Goal: Task Accomplishment & Management: Manage account settings

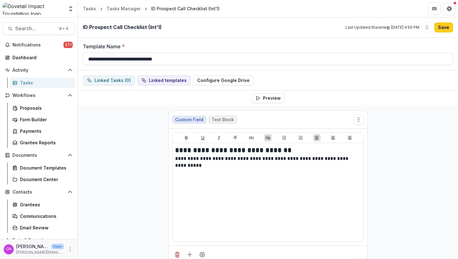
select select "********"
click at [46, 58] on div "Dashboard" at bounding box center [41, 57] width 58 height 7
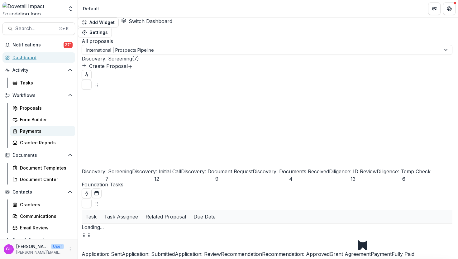
select select "******"
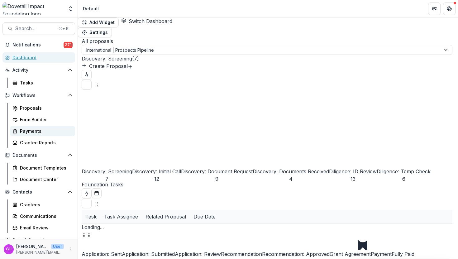
select select "******"
click at [68, 247] on icon "More" at bounding box center [70, 249] width 5 height 5
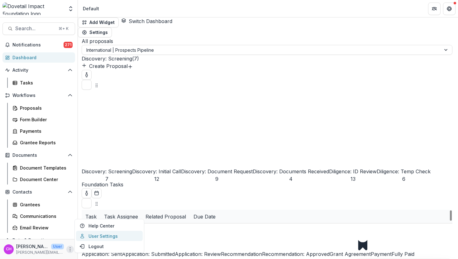
click at [103, 235] on link "User Settings" at bounding box center [109, 236] width 67 height 10
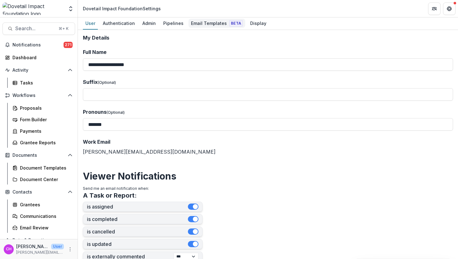
click at [214, 19] on div "Email Templates Beta" at bounding box center [217, 23] width 57 height 9
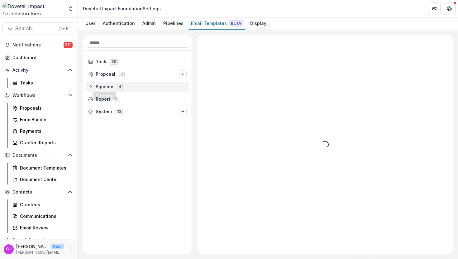
click at [111, 86] on span "Pipeline" at bounding box center [105, 86] width 18 height 5
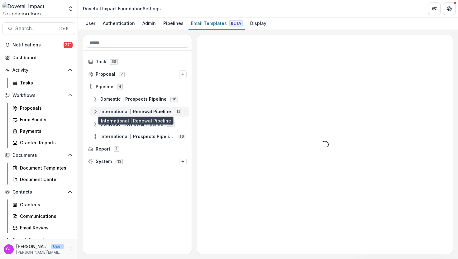
click at [134, 109] on span "International | Renewal Pipeline" at bounding box center [135, 111] width 71 height 5
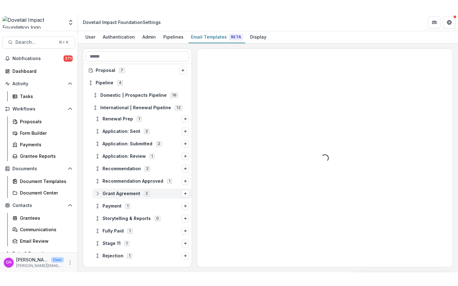
scroll to position [16, 0]
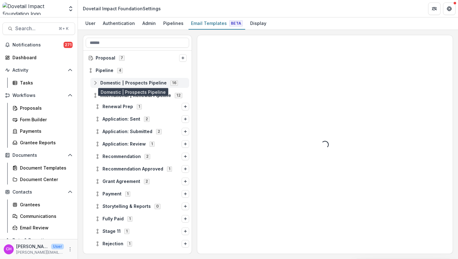
click at [146, 84] on span "Domestic | Prospects Pipeline" at bounding box center [133, 82] width 66 height 5
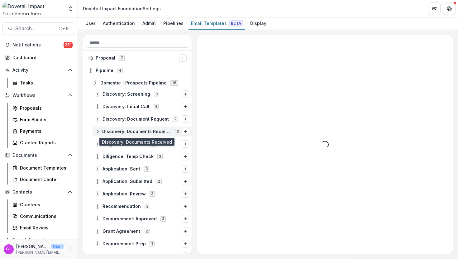
click at [145, 134] on span "Discovery: Documents Received" at bounding box center [136, 131] width 69 height 5
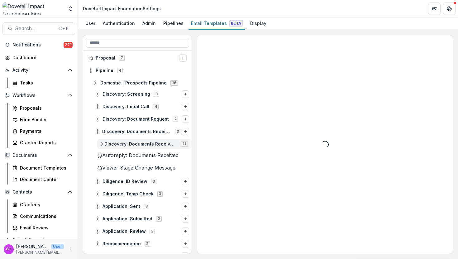
click at [145, 145] on span "Discovery: Documents Received After Receiving Discovery Documents" at bounding box center [140, 144] width 73 height 5
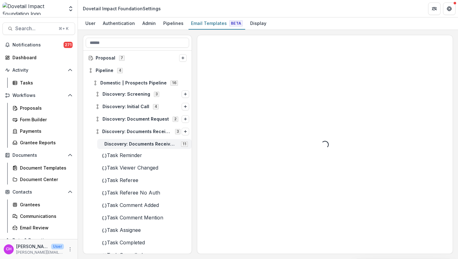
click at [145, 145] on span "Discovery: Documents Received After Receiving Discovery Documents" at bounding box center [140, 144] width 73 height 5
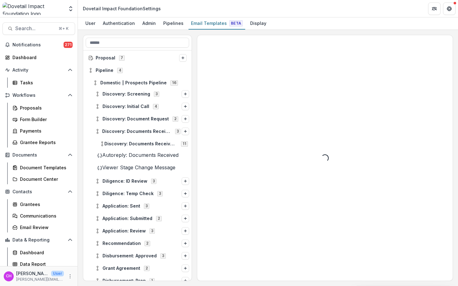
click at [155, 155] on span "Autoreply: Documents Received" at bounding box center [140, 155] width 76 height 6
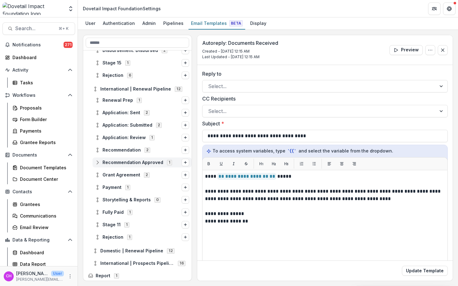
scroll to position [273, 0]
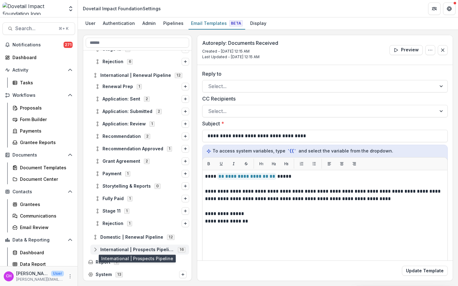
click at [145, 248] on span "International | Prospects Pipeline" at bounding box center [137, 250] width 74 height 5
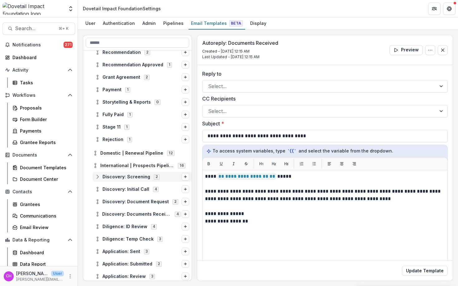
scroll to position [360, 0]
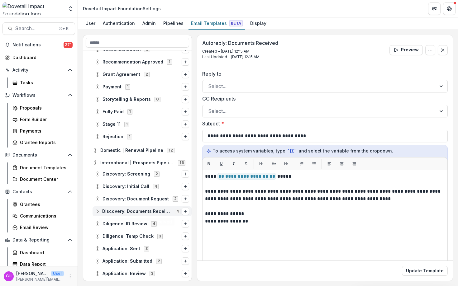
click at [154, 212] on span "Discovery: Documents Received" at bounding box center [136, 211] width 69 height 5
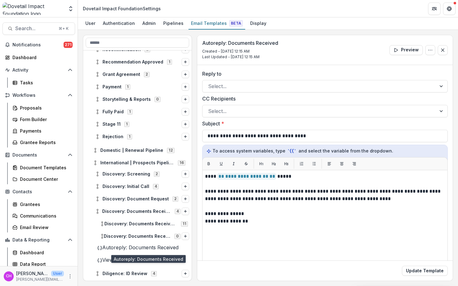
click at [159, 249] on span "Autoreply: Documents Received" at bounding box center [140, 248] width 76 height 6
click at [403, 47] on button "Preview" at bounding box center [406, 50] width 33 height 10
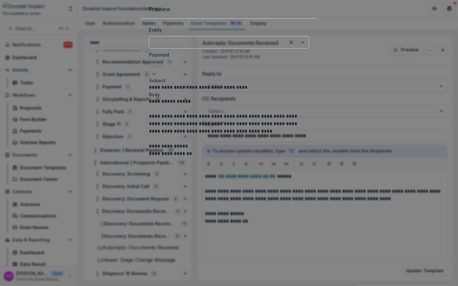
click at [395, 99] on div "**********" at bounding box center [229, 143] width 458 height 286
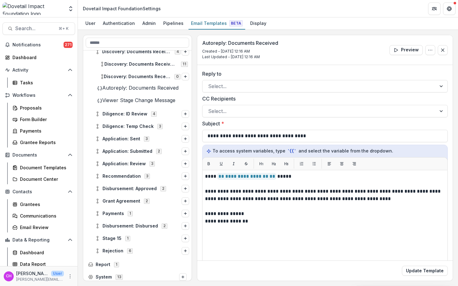
scroll to position [522, 0]
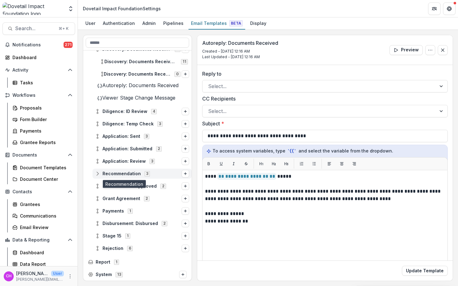
click at [130, 175] on span "Recommendation" at bounding box center [122, 173] width 38 height 5
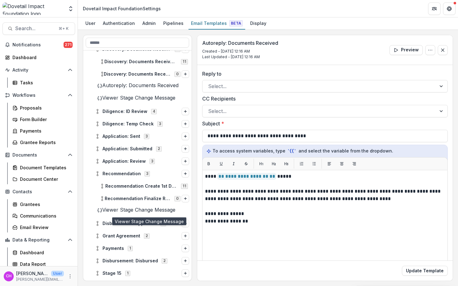
click at [153, 213] on span "Viewer Stage Change Message" at bounding box center [138, 210] width 73 height 6
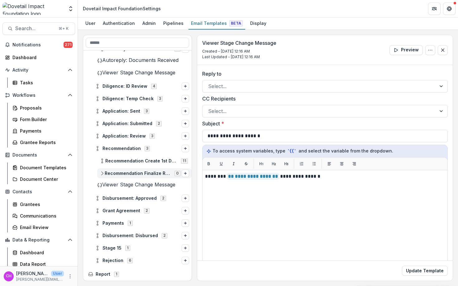
scroll to position [548, 0]
click at [139, 196] on div "Disbursement: Approved 2" at bounding box center [142, 198] width 99 height 10
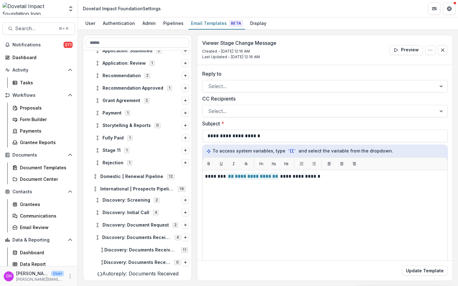
scroll to position [331, 0]
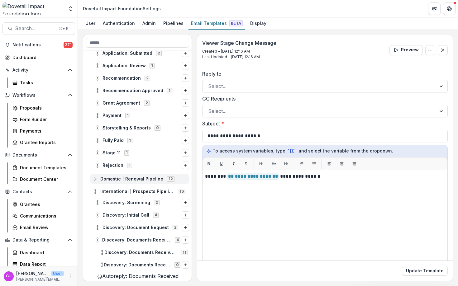
click at [147, 177] on span "Domestic | Renewal Pipeline" at bounding box center [131, 179] width 63 height 5
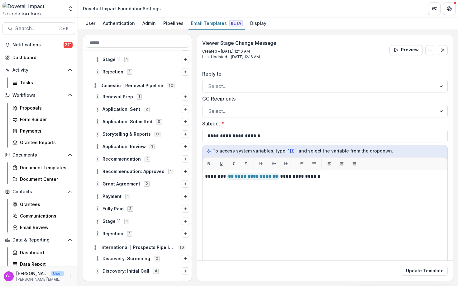
scroll to position [427, 0]
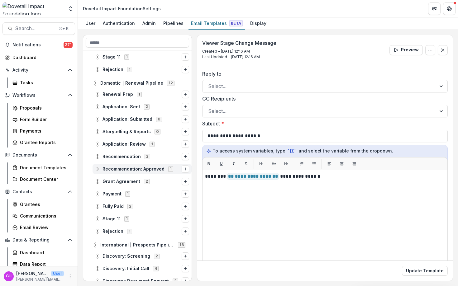
click at [132, 168] on span "Recommendation: Approved" at bounding box center [134, 169] width 62 height 5
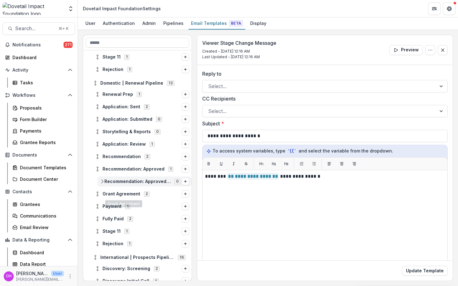
click at [136, 185] on span "Recommendation: Approved 📧 - ID Email to Org: Notification of Award" at bounding box center [137, 181] width 66 height 5
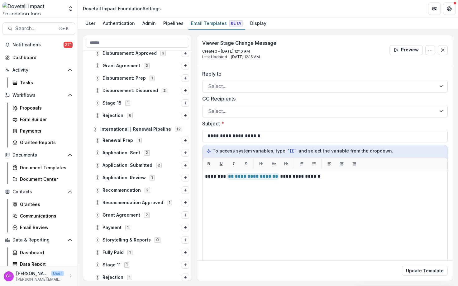
scroll to position [216, 0]
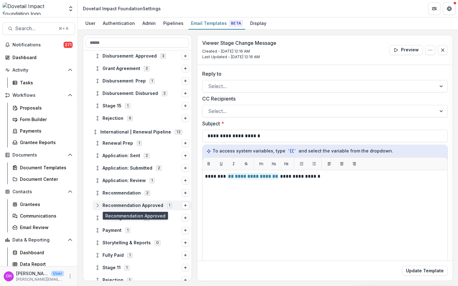
click at [142, 205] on span "Recommendation Approved" at bounding box center [133, 205] width 61 height 5
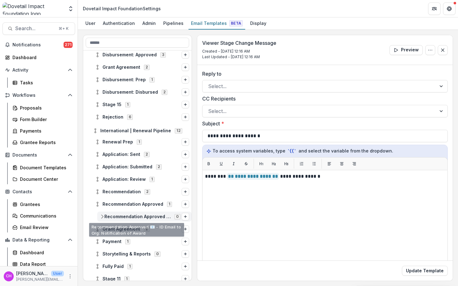
click at [141, 214] on div "Recommendation Approved 📧 - ID Email to Org: Notification of Award 0" at bounding box center [144, 217] width 94 height 10
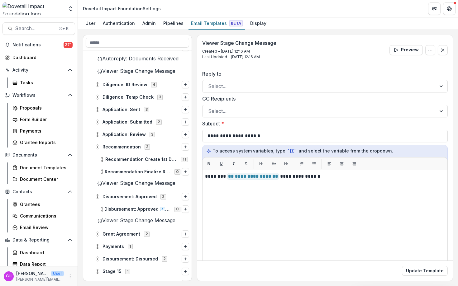
scroll to position [784, 0]
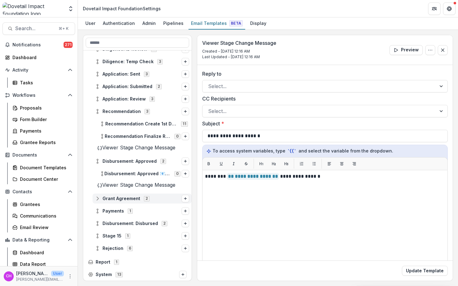
click at [156, 201] on span "Grant Agreement 2" at bounding box center [138, 198] width 87 height 5
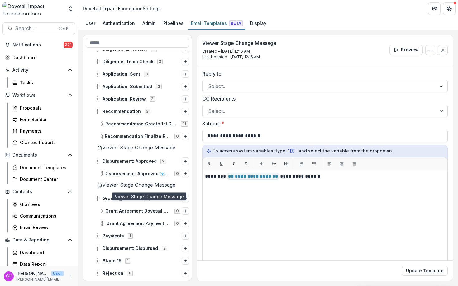
click at [153, 188] on span "Viewer Stage Change Message" at bounding box center [138, 185] width 73 height 6
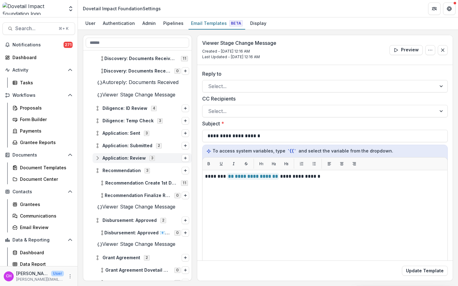
scroll to position [681, 0]
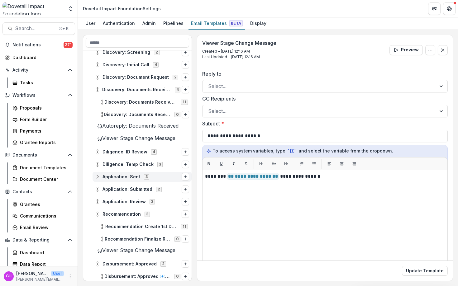
click at [140, 180] on span "Application: Sent" at bounding box center [122, 177] width 38 height 5
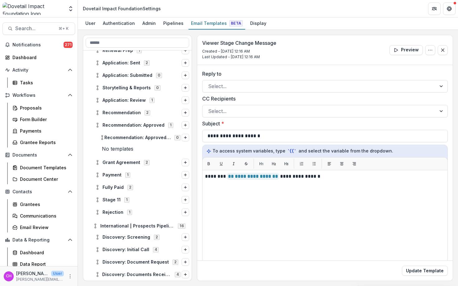
scroll to position [494, 0]
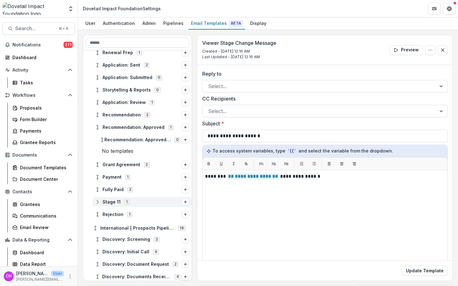
click at [142, 202] on span "Stage 11 1" at bounding box center [138, 202] width 87 height 5
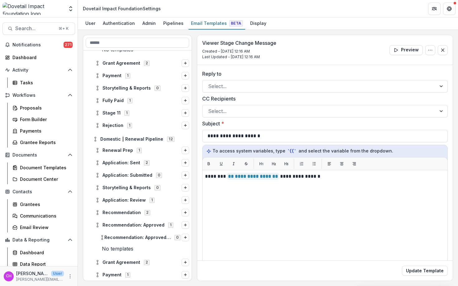
scroll to position [396, 0]
click at [147, 229] on span "Recommendation: Approved" at bounding box center [134, 226] width 62 height 5
click at [144, 239] on span "Recommendation: Approved 📧 - ID Email to Org: Notification of Award" at bounding box center [137, 238] width 66 height 5
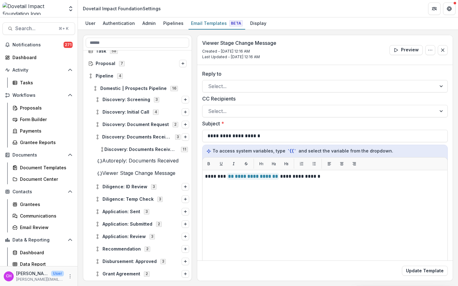
scroll to position [0, 0]
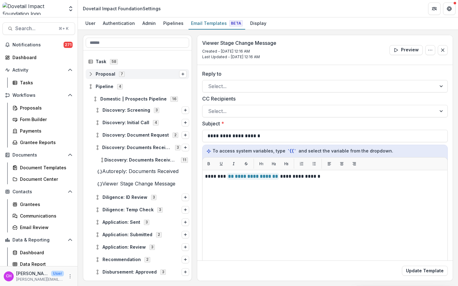
click at [122, 74] on span "7" at bounding box center [122, 74] width 6 height 5
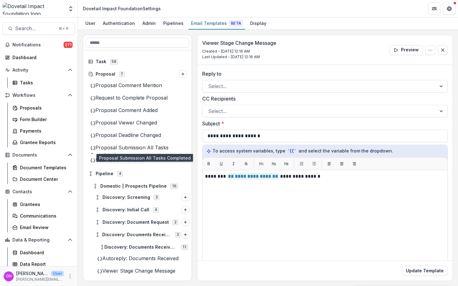
click at [149, 151] on span "Proposal Submission All Tasks Completed" at bounding box center [129, 152] width 78 height 14
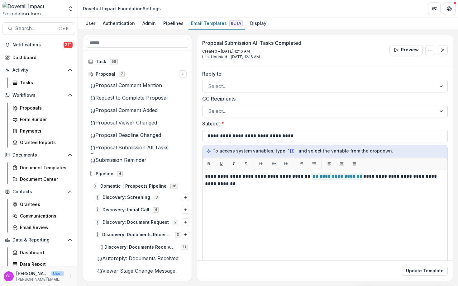
scroll to position [1, 0]
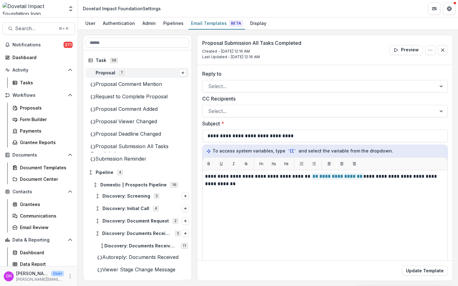
click at [151, 75] on span "Proposal 7" at bounding box center [133, 72] width 91 height 5
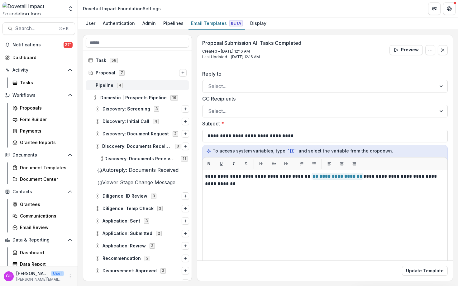
click at [153, 88] on span "Pipeline 4" at bounding box center [137, 85] width 99 height 5
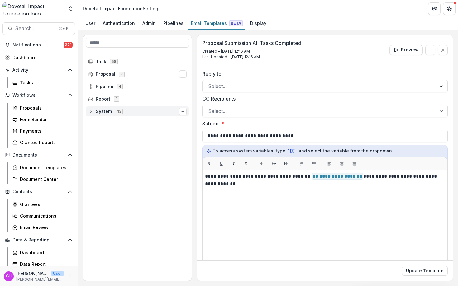
click at [154, 115] on div "System 13" at bounding box center [137, 112] width 103 height 10
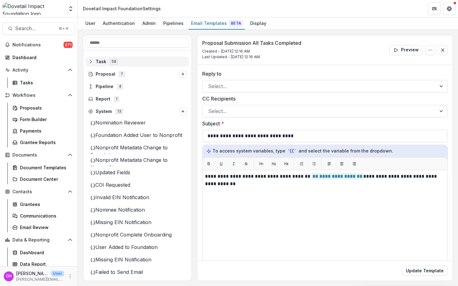
click at [133, 66] on div "Task 58" at bounding box center [137, 62] width 103 height 10
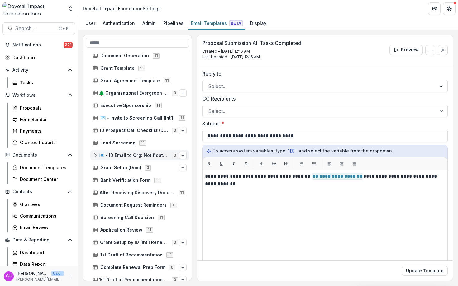
scroll to position [260, 0]
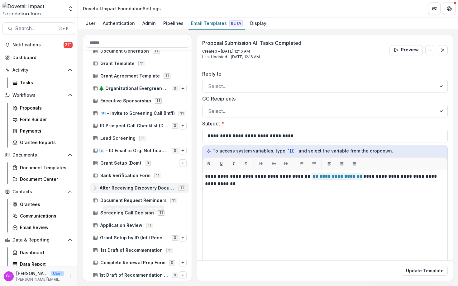
click at [151, 189] on span "After Receiving Discovery Documents" at bounding box center [137, 188] width 75 height 5
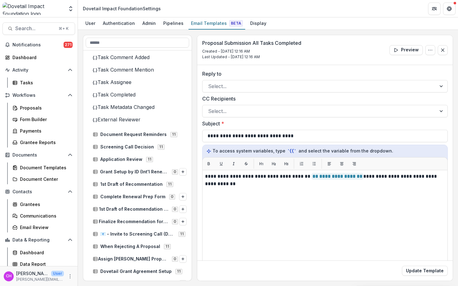
scroll to position [462, 0]
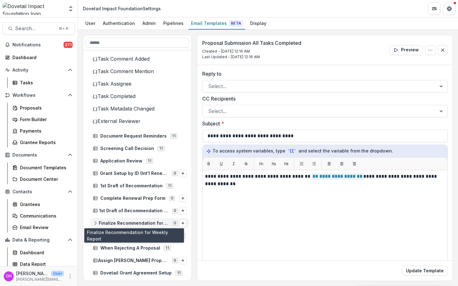
click at [147, 224] on span "Finalize Recommendation for Weekly Report" at bounding box center [134, 223] width 70 height 5
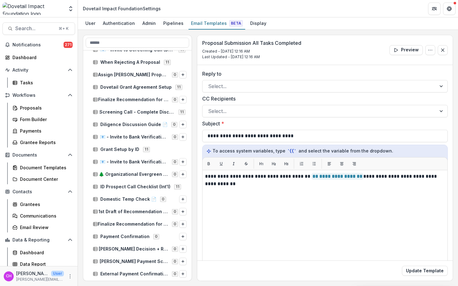
scroll to position [662, 0]
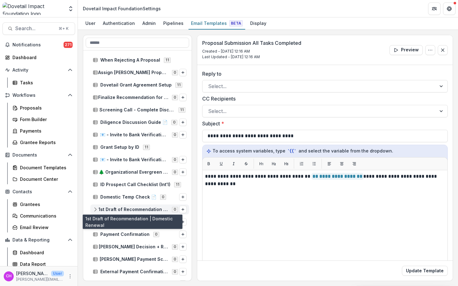
click at [144, 210] on span "1st Draft of Recommendation | Domestic Renewal" at bounding box center [134, 209] width 70 height 5
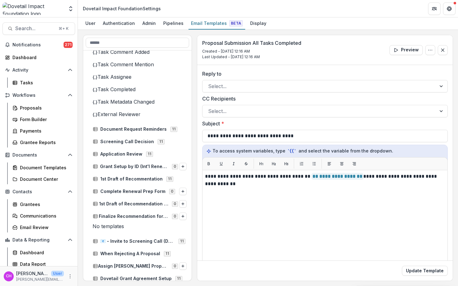
scroll to position [464, 0]
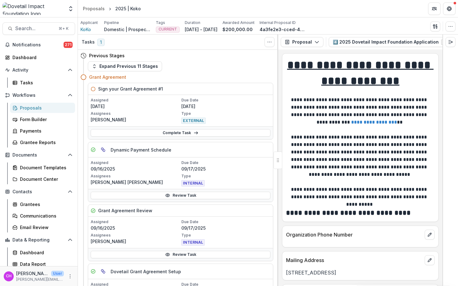
scroll to position [3, 0]
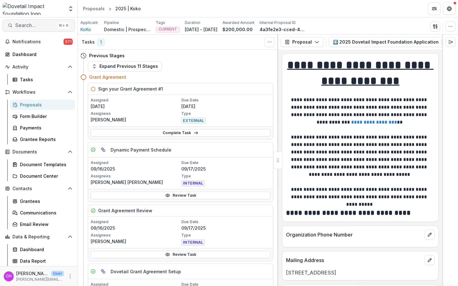
click at [31, 25] on span "Search..." at bounding box center [35, 25] width 40 height 6
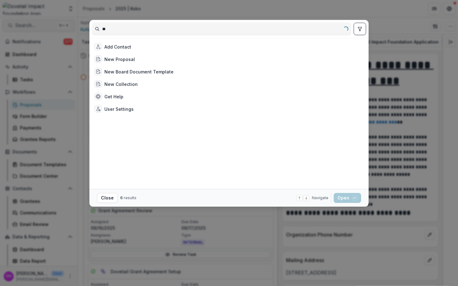
type input "*"
click at [48, 191] on div "Add Contact New Proposal New Board Document Template New Collection Get Help Us…" at bounding box center [229, 143] width 458 height 286
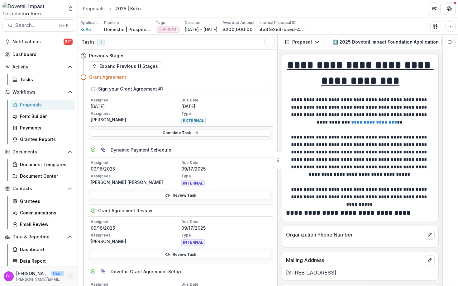
click at [68, 275] on icon "More" at bounding box center [70, 276] width 5 height 5
click at [98, 267] on link "User Settings" at bounding box center [109, 263] width 67 height 10
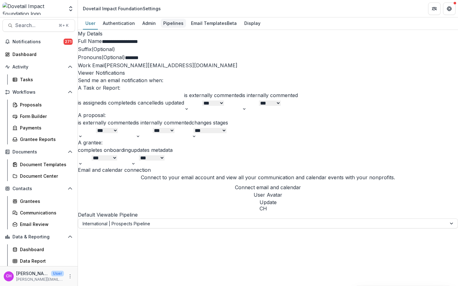
click at [168, 24] on div "Pipelines" at bounding box center [173, 23] width 25 height 9
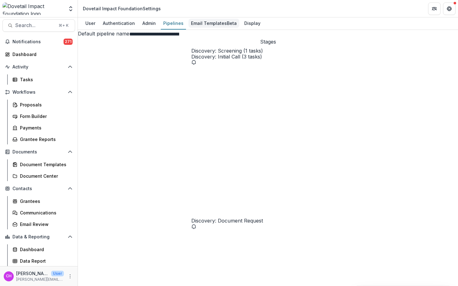
click at [213, 22] on div "Email Templates Beta" at bounding box center [214, 23] width 51 height 9
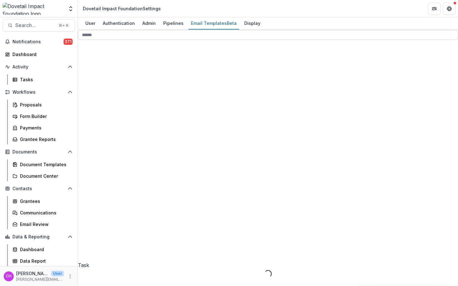
click at [138, 40] on input at bounding box center [268, 35] width 380 height 10
type input "**********"
click at [147, 103] on div "Grant Agreement Template 11" at bounding box center [135, 193] width 104 height 223
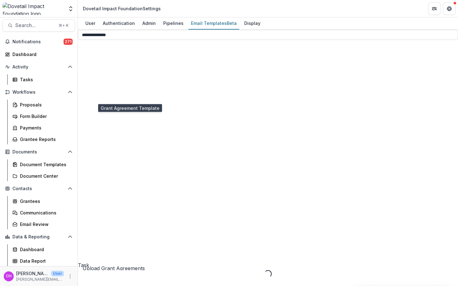
click at [173, 26] on div "Pipelines" at bounding box center [173, 23] width 25 height 9
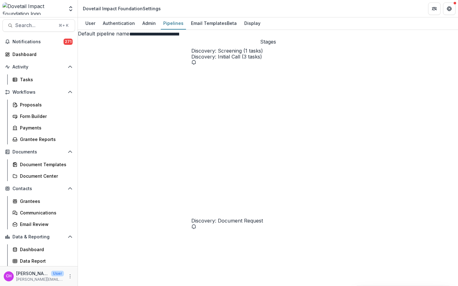
select select "********"
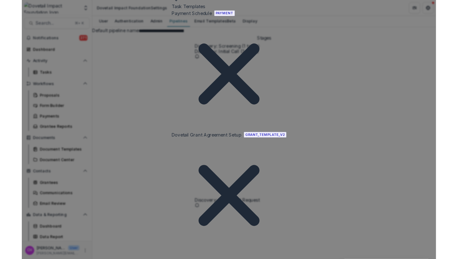
scroll to position [74, 0]
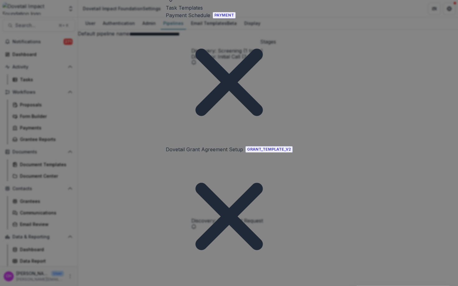
click at [246, 147] on span "GRANT_TEMPLATE_V2" at bounding box center [269, 150] width 47 height 6
click at [96, 171] on div "**********" at bounding box center [229, 143] width 458 height 286
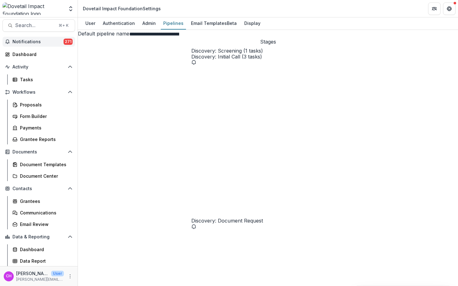
click at [49, 41] on span "Notifications" at bounding box center [37, 41] width 51 height 5
click at [39, 83] on div "Tasks" at bounding box center [45, 79] width 50 height 7
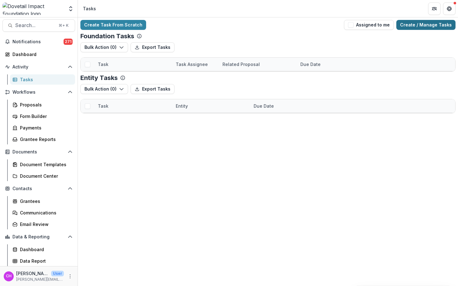
click at [428, 25] on link "Create / Manage Tasks" at bounding box center [426, 25] width 59 height 10
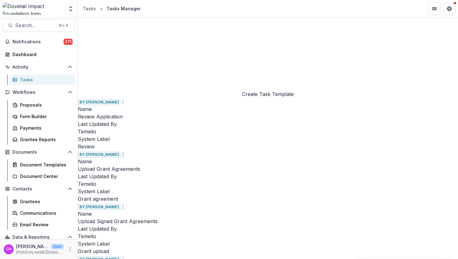
scroll to position [730, 0]
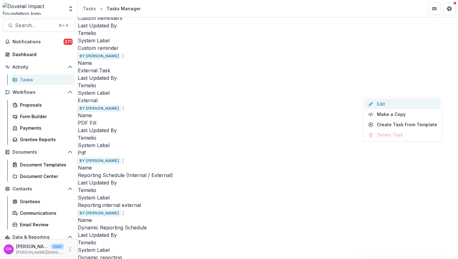
click at [393, 103] on link "Edit" at bounding box center [403, 104] width 76 height 10
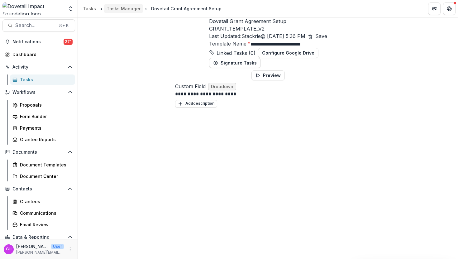
click at [119, 10] on div "Tasks Manager" at bounding box center [124, 8] width 34 height 7
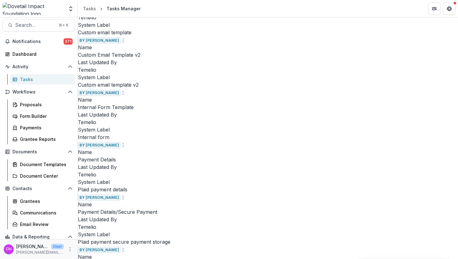
scroll to position [701, 0]
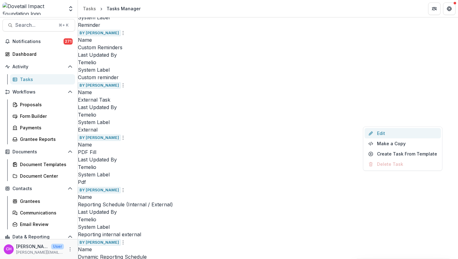
click at [372, 131] on icon at bounding box center [370, 133] width 5 height 5
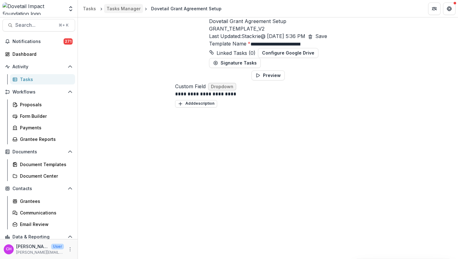
click at [123, 6] on div "Tasks Manager" at bounding box center [124, 8] width 34 height 7
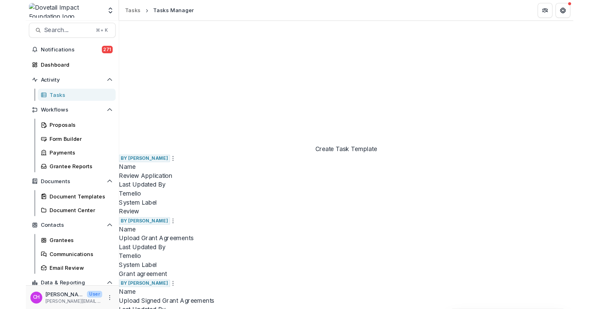
scroll to position [277, 0]
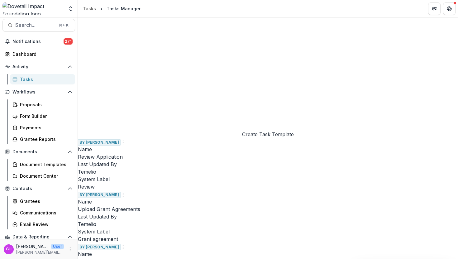
drag, startPoint x: 345, startPoint y: 214, endPoint x: 272, endPoint y: 172, distance: 84.8
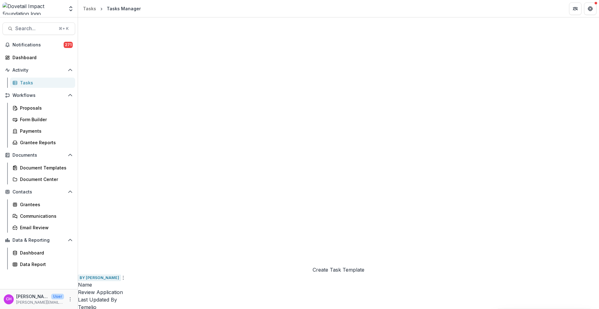
scroll to position [283, 0]
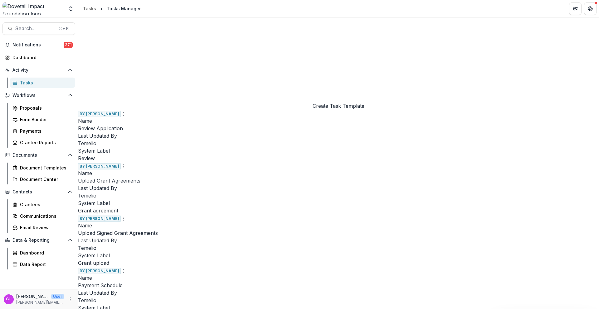
click at [379, 159] on link "Edit" at bounding box center [382, 158] width 76 height 10
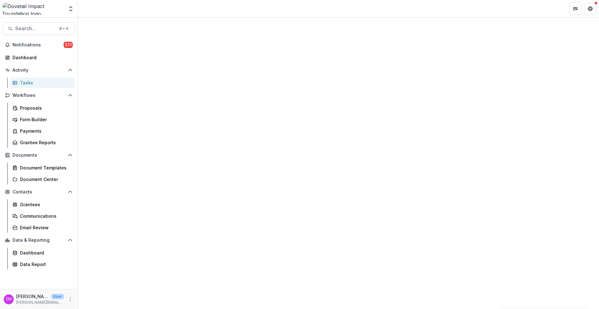
select select "****"
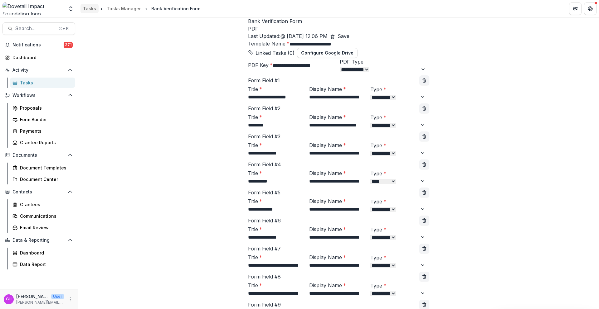
click at [88, 10] on div "Tasks" at bounding box center [89, 8] width 13 height 7
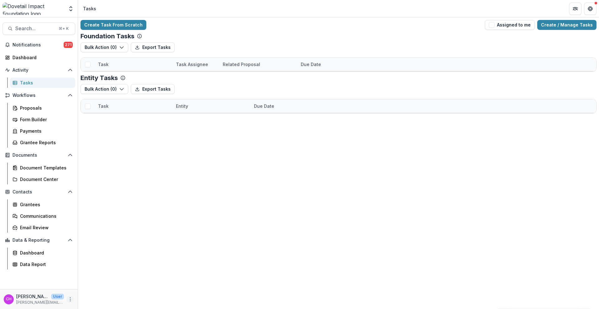
click at [70, 286] on icon "More" at bounding box center [70, 299] width 5 height 5
click at [102, 286] on link "User Settings" at bounding box center [111, 286] width 67 height 10
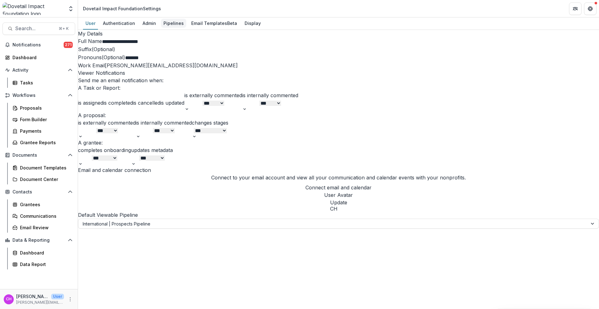
click at [170, 23] on div "Pipelines" at bounding box center [173, 23] width 25 height 9
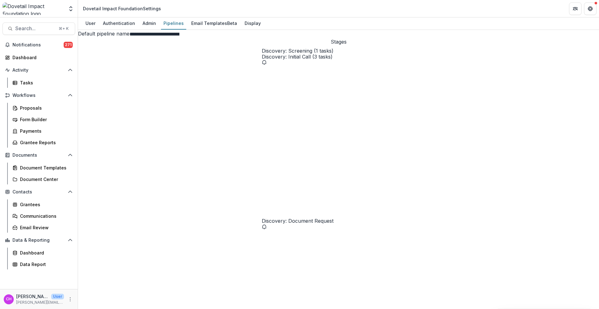
select select "********"
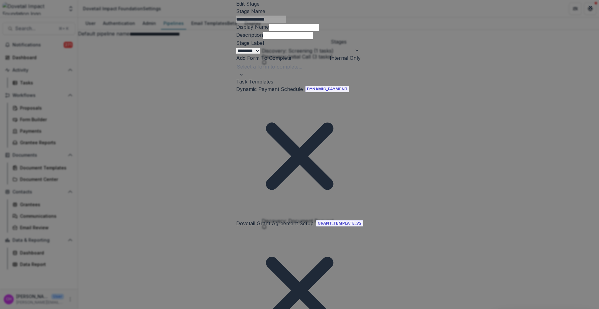
click at [458, 255] on div "**********" at bounding box center [299, 154] width 599 height 309
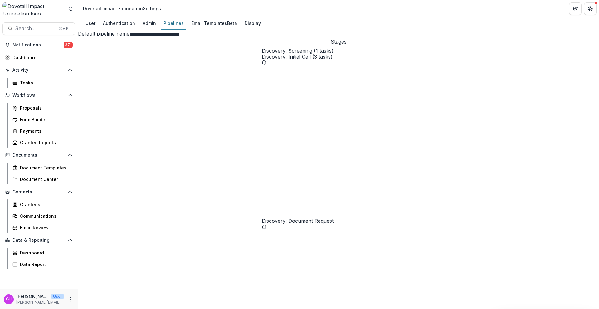
select select "*******"
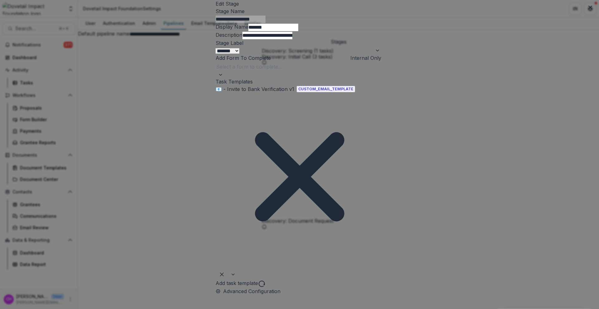
drag, startPoint x: 481, startPoint y: 136, endPoint x: 477, endPoint y: 135, distance: 3.8
click at [458, 136] on div "**********" at bounding box center [299, 154] width 599 height 309
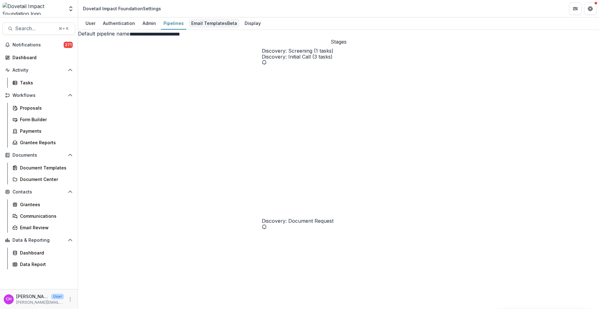
click at [209, 28] on link "Email Templates Beta" at bounding box center [214, 23] width 51 height 12
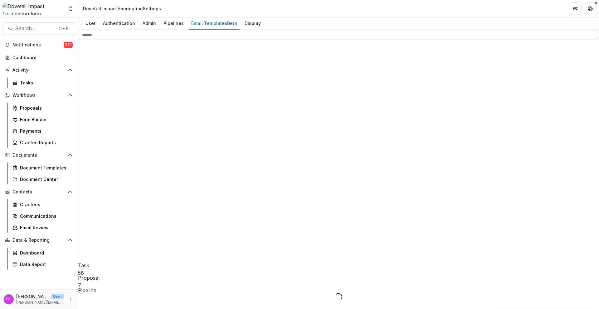
click at [81, 286] on span "4" at bounding box center [79, 298] width 3 height 6
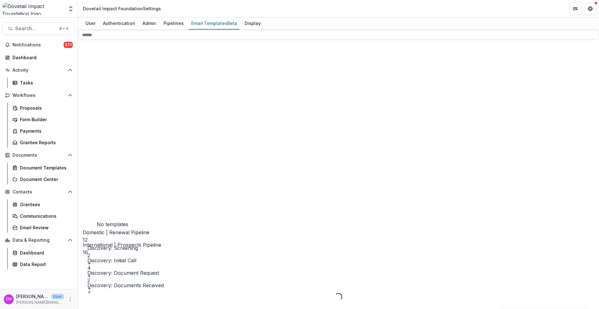
scroll to position [88, 0]
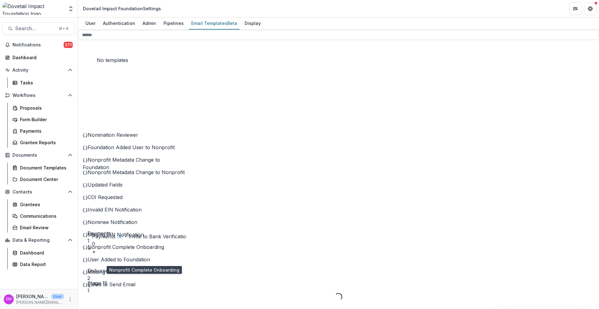
scroll to position [0, 0]
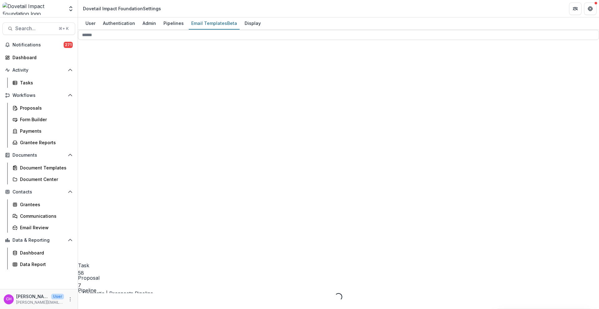
click at [134, 74] on span "Proposal 7" at bounding box center [132, 173] width 108 height 232
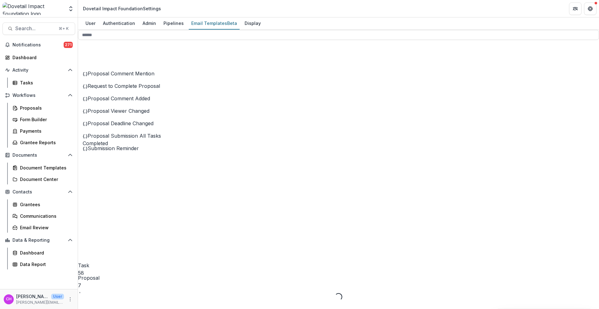
click at [140, 65] on div "Task 58" at bounding box center [132, 161] width 108 height 232
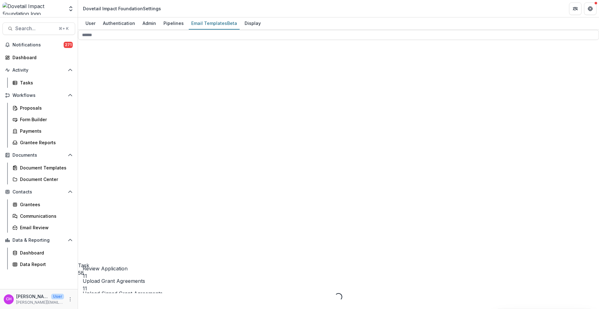
click at [87, 286] on span "11" at bounding box center [85, 313] width 4 height 6
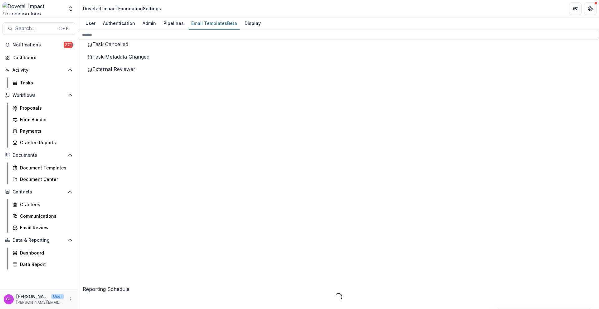
scroll to position [173, 0]
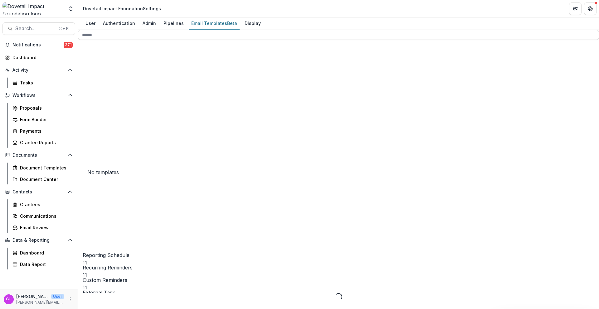
scroll to position [214, 0]
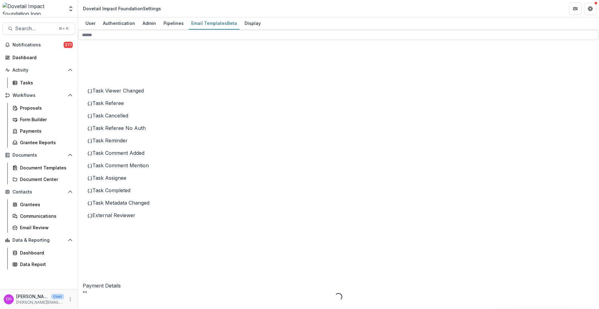
scroll to position [373, 0]
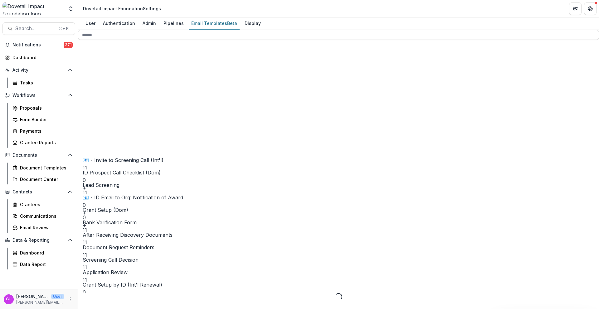
scroll to position [858, 0]
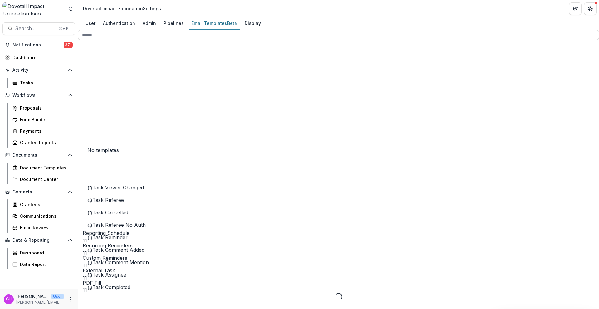
scroll to position [0, 0]
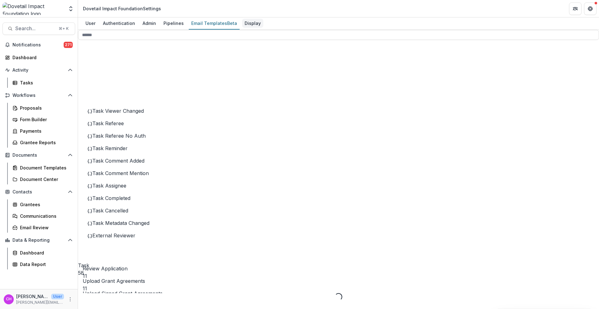
click at [250, 24] on div "Display" at bounding box center [252, 23] width 21 height 9
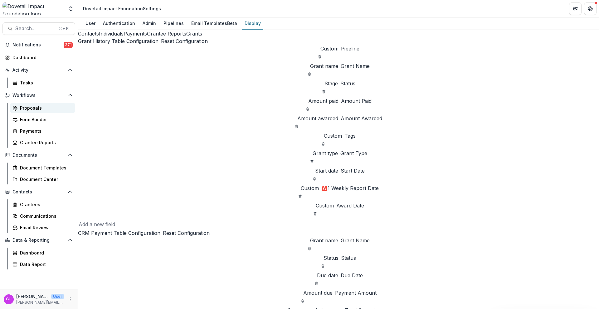
click at [57, 109] on div "Proposals" at bounding box center [45, 108] width 50 height 7
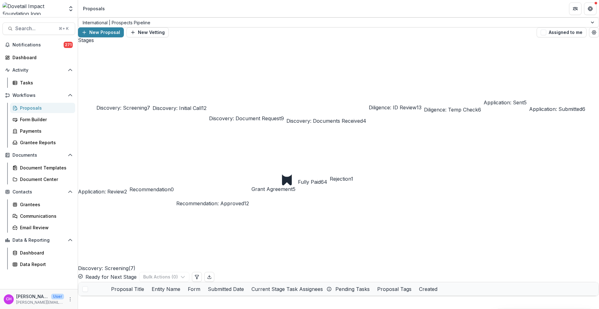
click at [292, 186] on span "Grant Agreement" at bounding box center [271, 189] width 41 height 6
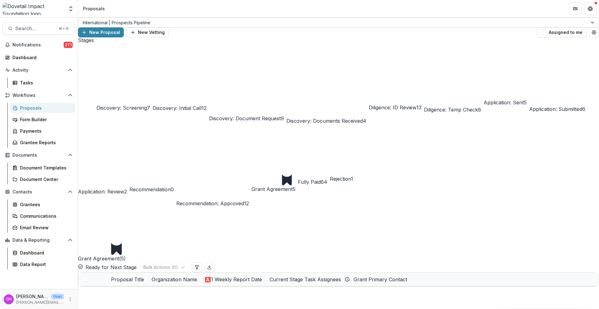
click at [213, 286] on link "Amit - Test Org" at bounding box center [205, 306] width 33 height 7
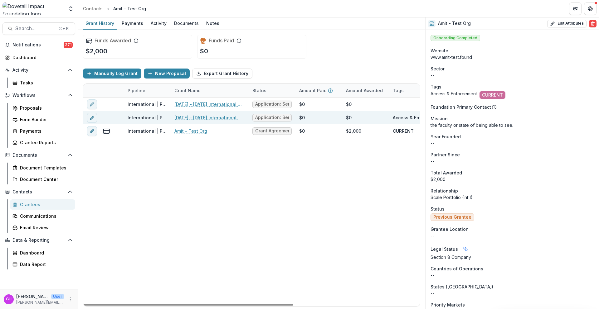
click at [266, 116] on span "Application: Sent" at bounding box center [272, 117] width 34 height 5
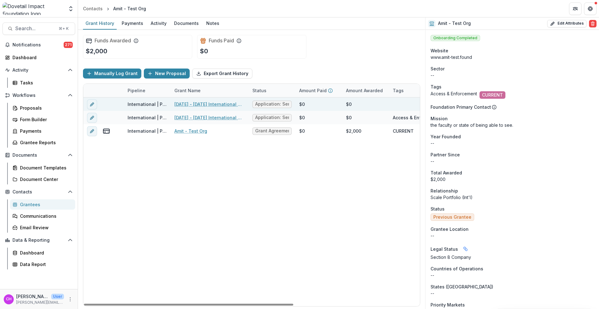
click at [272, 107] on span "Application: Sent" at bounding box center [272, 104] width 34 height 5
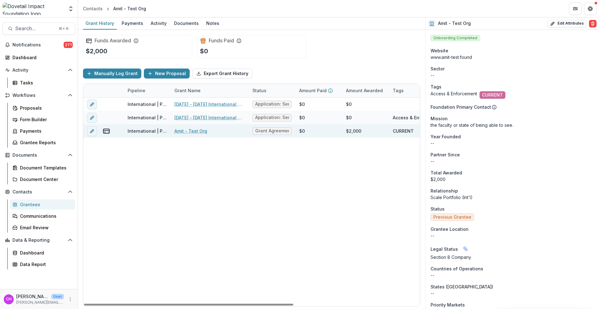
click at [275, 134] on span "Grant Agreement" at bounding box center [271, 130] width 39 height 7
click at [200, 131] on link "Amit - Test Org" at bounding box center [190, 131] width 33 height 7
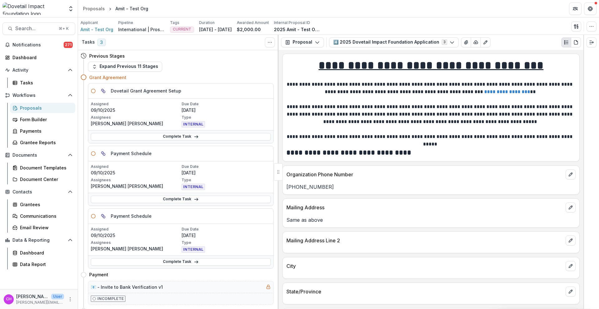
click at [172, 132] on div "Complete Task" at bounding box center [180, 136] width 185 height 13
click at [171, 135] on link "Complete Task" at bounding box center [181, 136] width 180 height 7
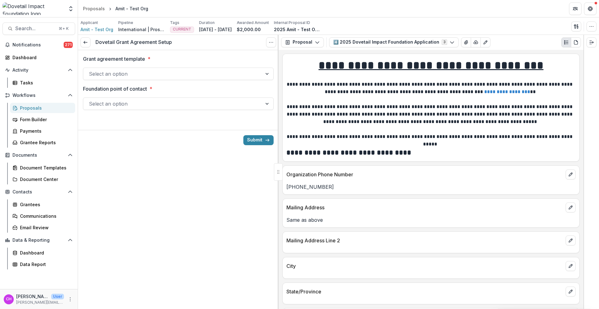
click at [192, 73] on div at bounding box center [172, 74] width 167 height 9
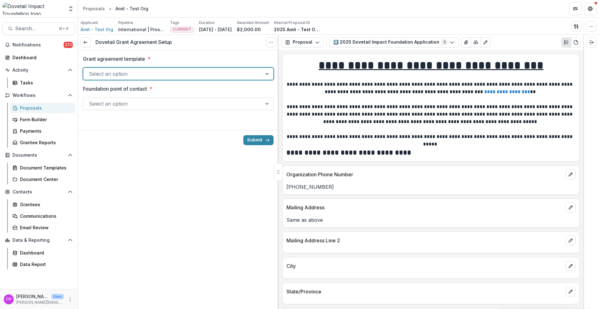
click at [180, 103] on div at bounding box center [172, 103] width 167 height 9
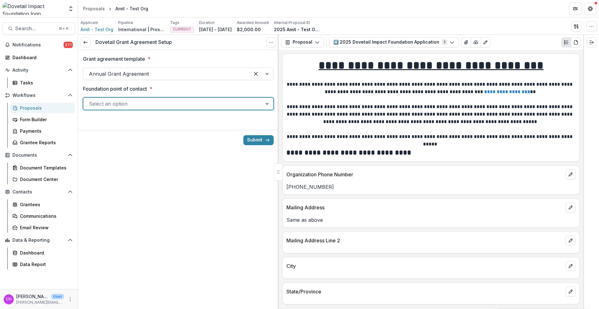
click at [265, 139] on icon "submit" at bounding box center [267, 140] width 5 height 5
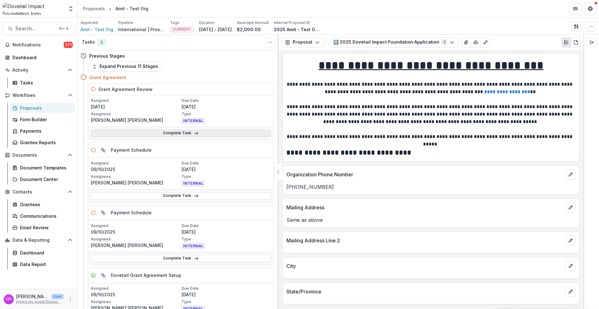
click at [155, 130] on link "Complete Task" at bounding box center [181, 133] width 180 height 7
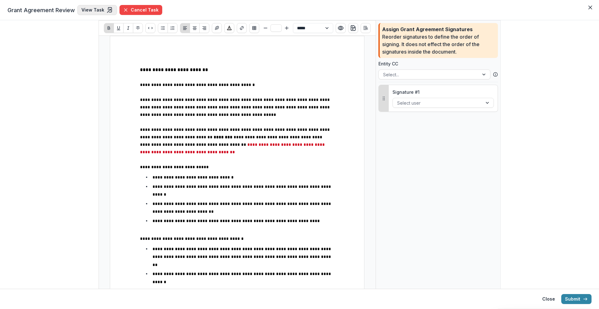
click at [93, 14] on link "View Task" at bounding box center [97, 10] width 40 height 10
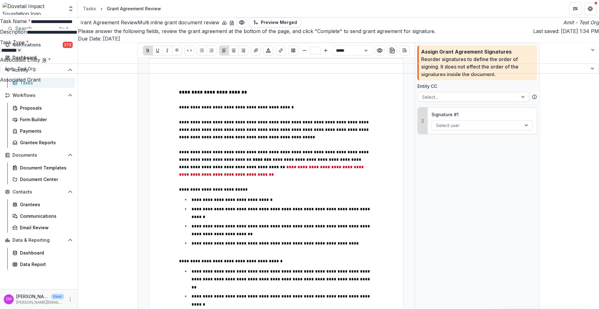
click at [441, 286] on div "**********" at bounding box center [299, 309] width 599 height 0
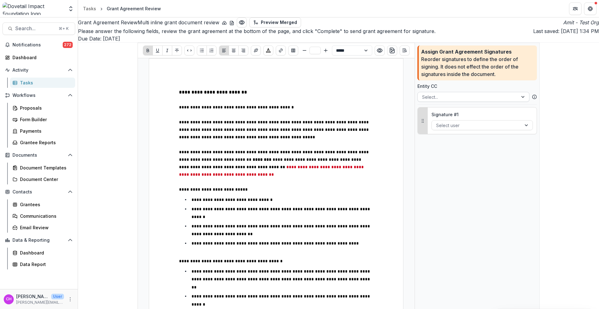
click at [422, 101] on div at bounding box center [467, 97] width 91 height 8
click at [390, 42] on p "Due Date: Sep 19, 2025" at bounding box center [338, 38] width 521 height 7
drag, startPoint x: 426, startPoint y: 49, endPoint x: 444, endPoint y: 48, distance: 18.1
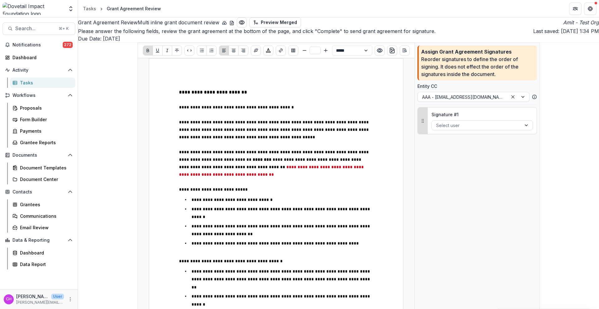
click at [422, 101] on div at bounding box center [462, 97] width 81 height 8
click at [434, 129] on div at bounding box center [474, 126] width 81 height 8
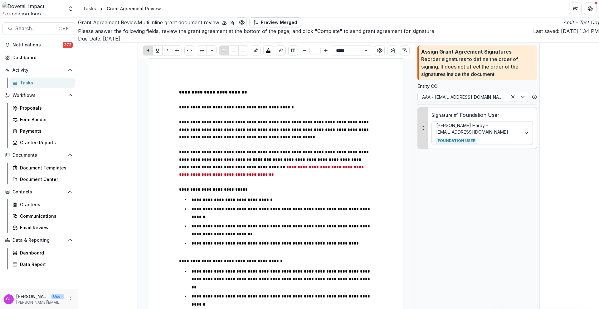
click at [417, 102] on div "Entity CC AAA - reviewer15882@gmail.com" at bounding box center [476, 92] width 119 height 19
click at [422, 101] on div at bounding box center [462, 97] width 81 height 8
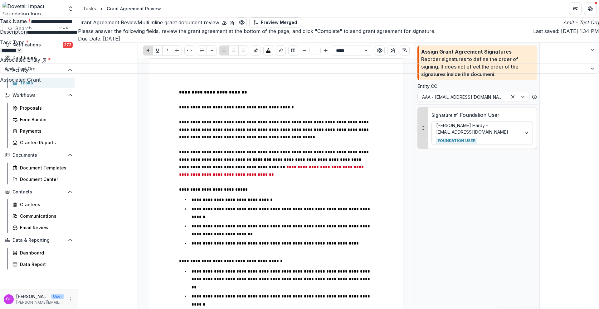
click at [458, 17] on button "Complete" at bounding box center [584, 12] width 29 height 10
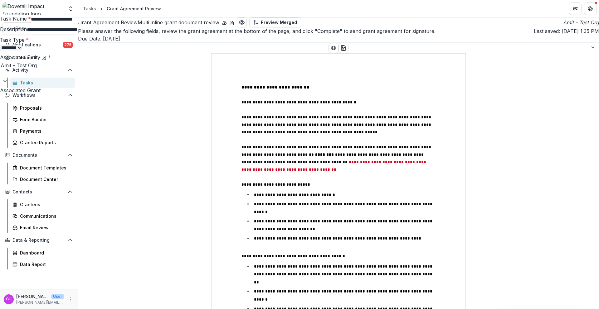
click at [458, 6] on icon "Close" at bounding box center [590, 8] width 4 height 4
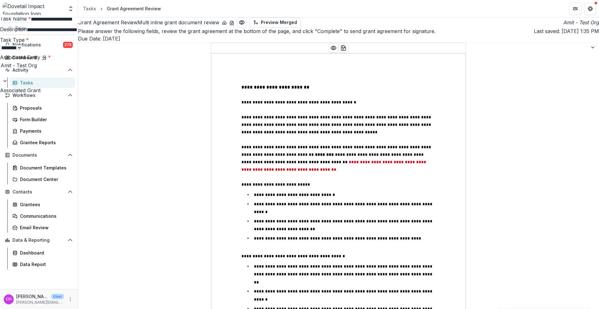
click at [458, 6] on icon "Close" at bounding box center [590, 8] width 4 height 4
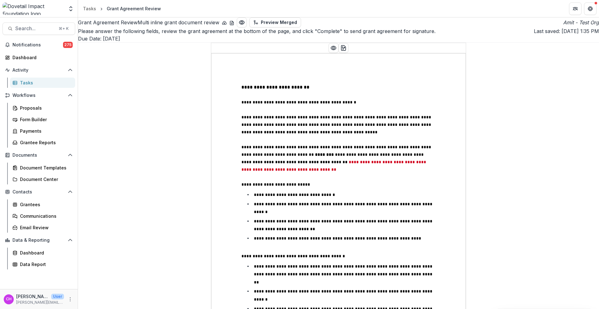
click at [216, 53] on div at bounding box center [338, 48] width 244 height 10
click at [91, 8] on div "Tasks" at bounding box center [89, 8] width 13 height 7
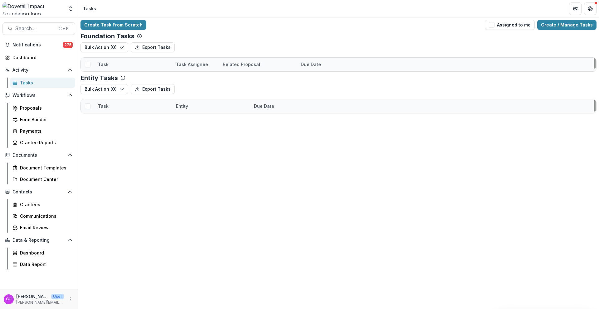
scroll to position [8, 0]
click at [189, 204] on link "[PERSON_NAME] Org" at bounding box center [198, 200] width 45 height 7
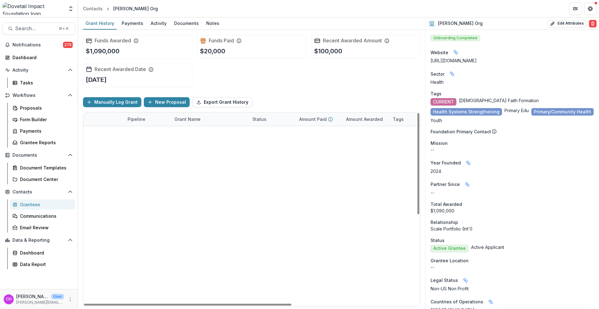
scroll to position [168, 0]
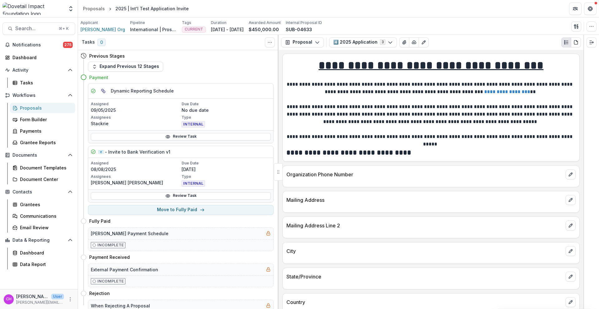
click at [185, 187] on div "INTERNAL" at bounding box center [225, 183] width 89 height 7
click at [240, 195] on link "Review Task" at bounding box center [181, 195] width 180 height 7
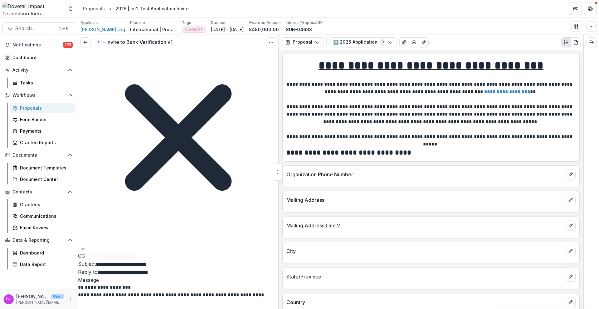
scroll to position [46, 0]
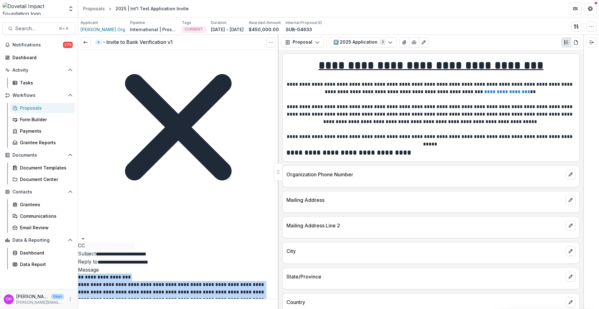
drag, startPoint x: 200, startPoint y: 283, endPoint x: 84, endPoint y: 120, distance: 200.2
copy div "**********"
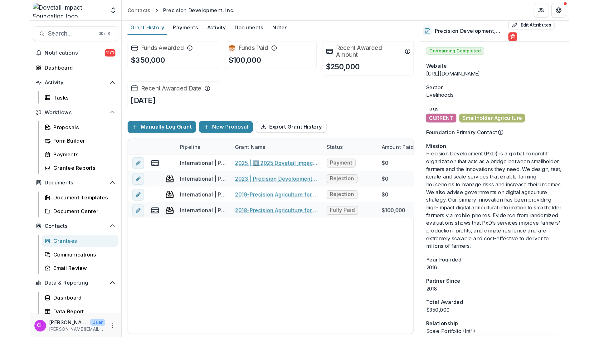
scroll to position [737, 0]
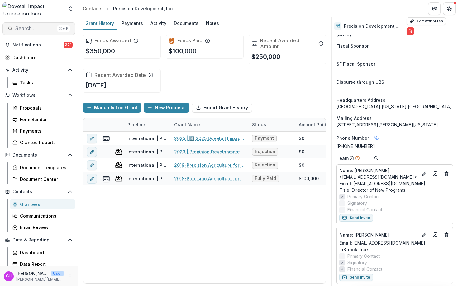
click at [44, 27] on span "Search..." at bounding box center [35, 29] width 40 height 6
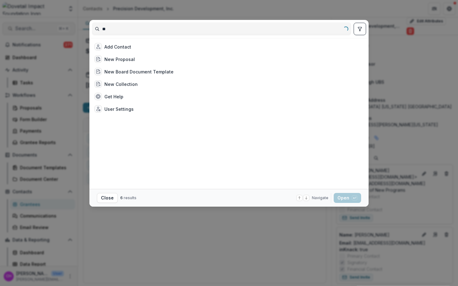
type input "***"
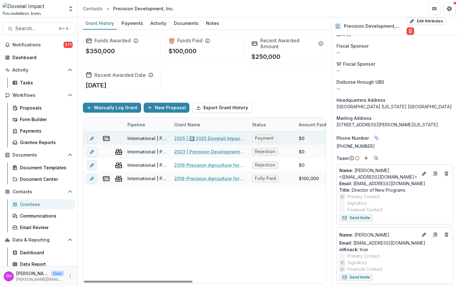
click at [261, 138] on span "Payment" at bounding box center [264, 138] width 19 height 5
click at [211, 140] on link "2025 | 4️⃣ 2025 Dovetail Impact Foundation Application" at bounding box center [209, 138] width 70 height 7
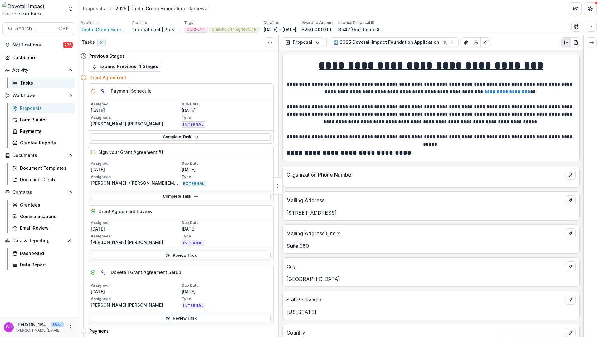
click at [27, 81] on div "Tasks" at bounding box center [45, 82] width 50 height 7
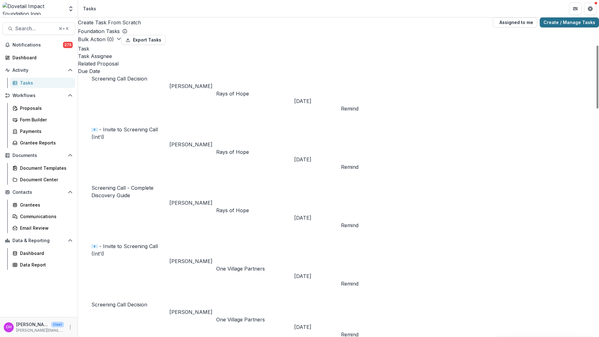
click at [572, 25] on link "Create / Manage Tasks" at bounding box center [568, 22] width 59 height 10
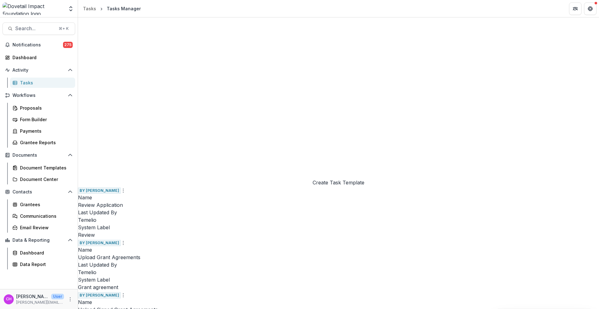
scroll to position [752, 0]
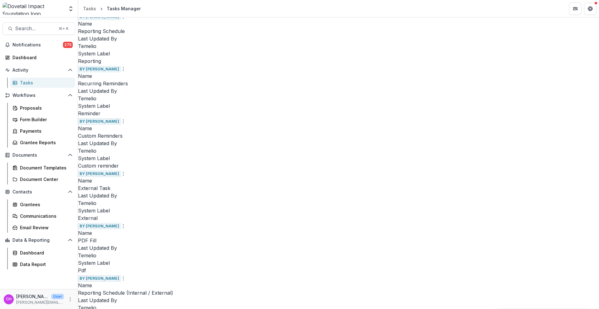
click at [466, 160] on link "Edit" at bounding box center [481, 158] width 76 height 10
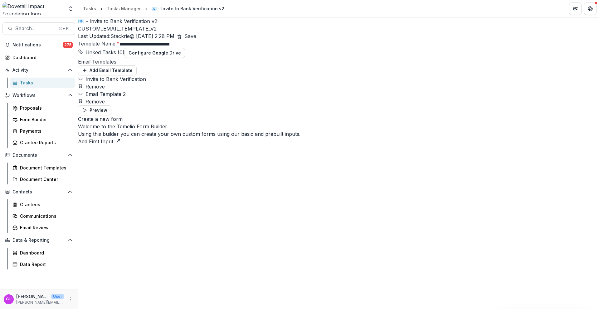
click at [126, 98] on p "Email Template 2" at bounding box center [105, 93] width 40 height 7
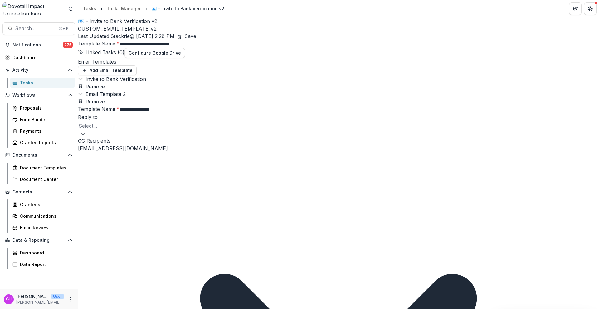
click at [293, 90] on div "Invite to Bank Verification Remove" at bounding box center [338, 82] width 521 height 15
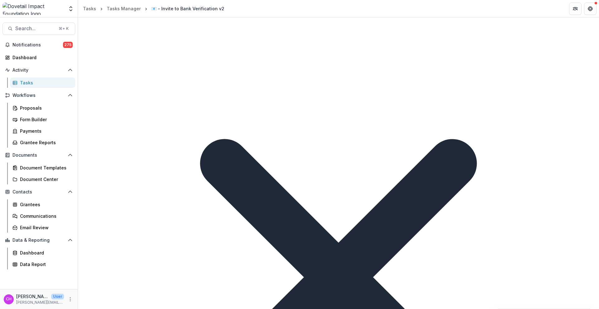
scroll to position [140, 0]
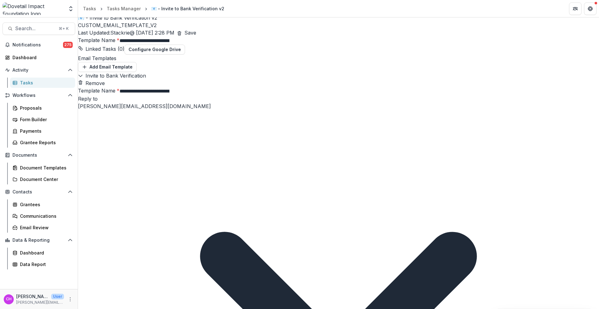
scroll to position [0, 0]
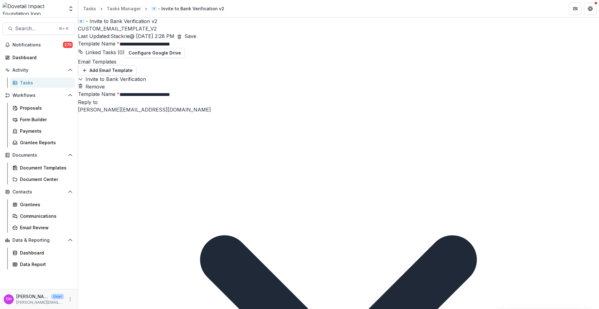
click at [196, 32] on button "Save" at bounding box center [190, 35] width 12 height 7
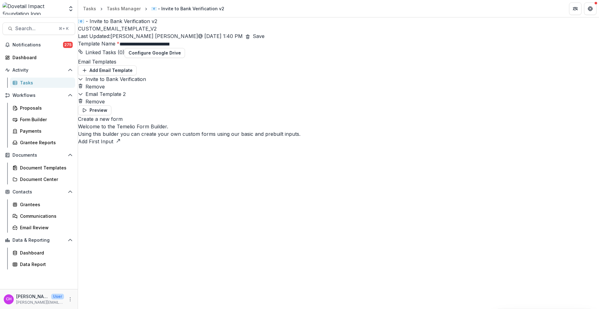
click at [192, 105] on div "Email Template 2 Remove" at bounding box center [338, 97] width 521 height 15
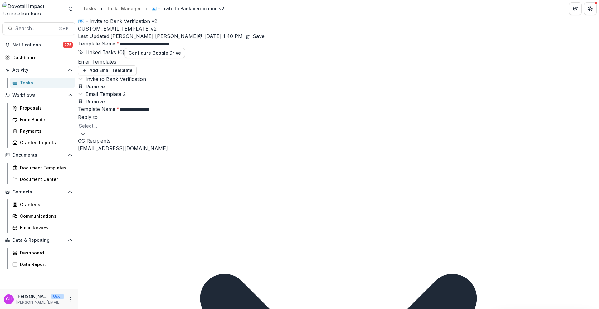
click at [238, 90] on div "Invite to Bank Verification Remove" at bounding box center [338, 82] width 521 height 15
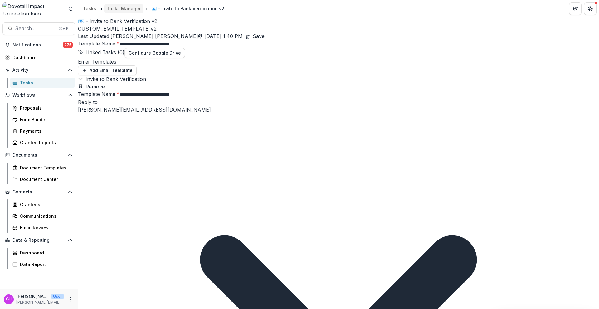
click at [123, 11] on div "Tasks Manager" at bounding box center [124, 8] width 34 height 7
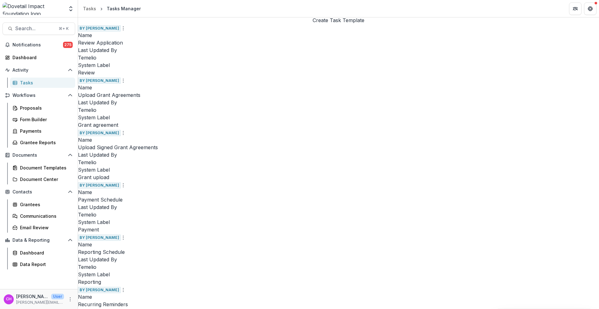
scroll to position [531, 0]
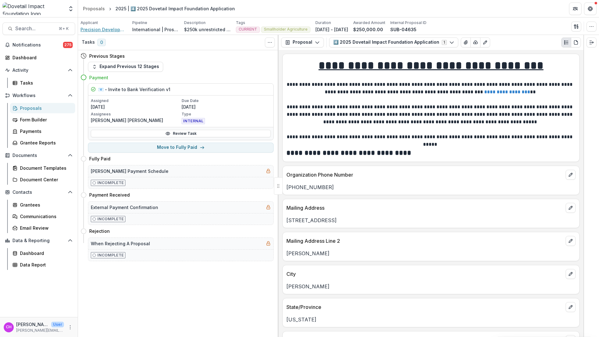
click at [108, 28] on span "Precision Development, Inc." at bounding box center [103, 29] width 47 height 7
